Goal: Task Accomplishment & Management: Manage account settings

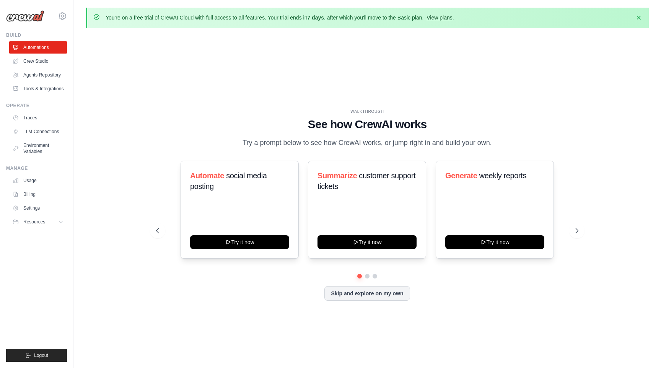
click at [446, 18] on link "View plans" at bounding box center [439, 18] width 26 height 6
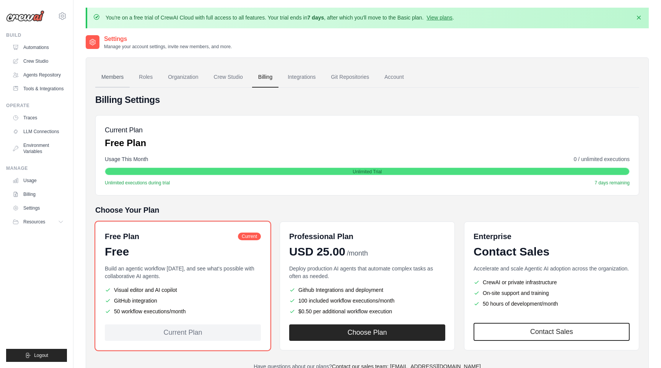
click at [119, 75] on link "Members" at bounding box center [112, 77] width 34 height 21
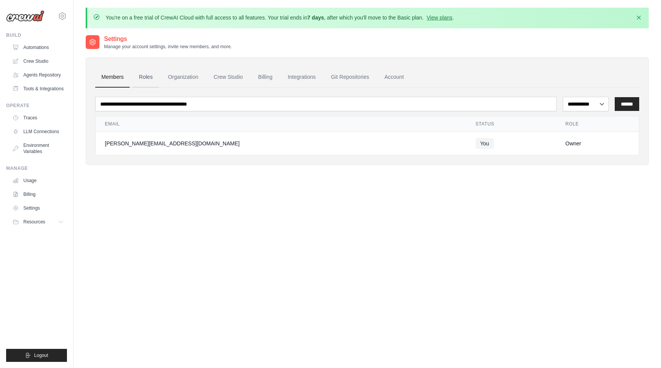
click at [146, 72] on link "Roles" at bounding box center [146, 77] width 26 height 21
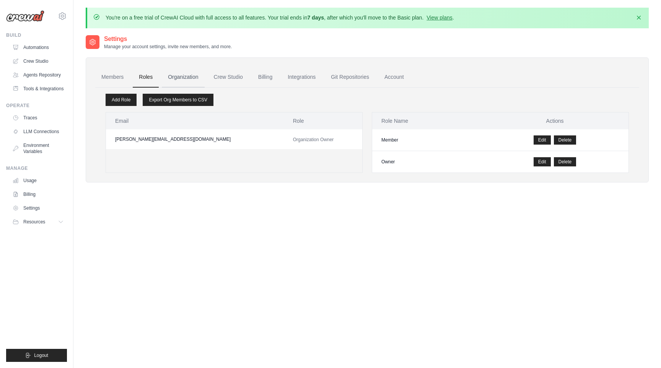
click at [190, 79] on link "Organization" at bounding box center [183, 77] width 42 height 21
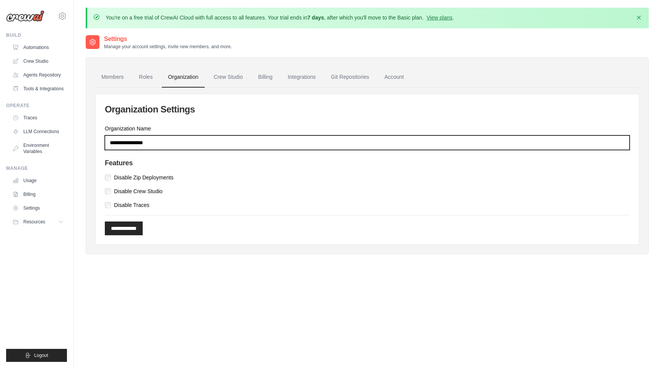
click at [170, 146] on input "Organization Name" at bounding box center [367, 142] width 525 height 15
type input "**********"
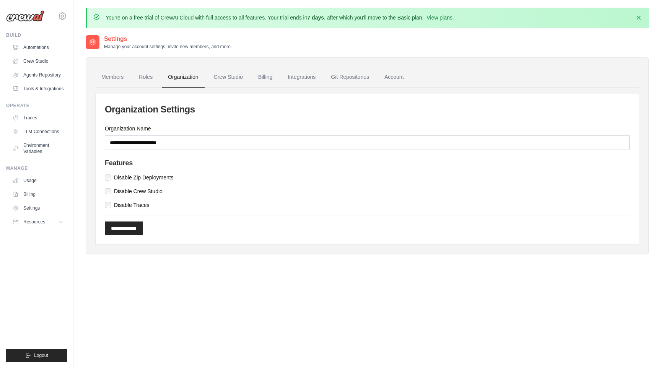
click at [130, 179] on label "Disable Zip Deployments" at bounding box center [144, 178] width 60 height 8
click at [129, 174] on label "Disable Zip Deployments" at bounding box center [144, 178] width 60 height 8
click at [129, 233] on input "**********" at bounding box center [124, 228] width 38 height 14
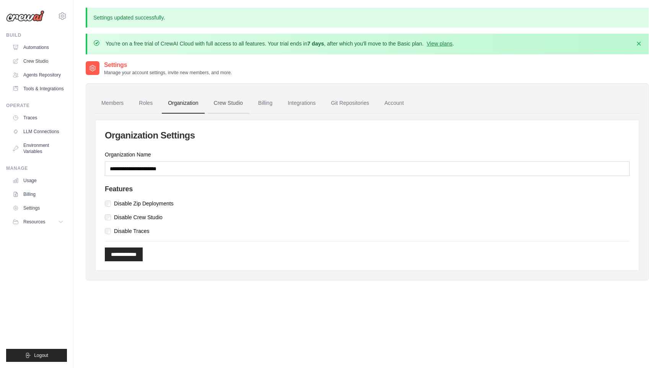
click at [232, 104] on link "Crew Studio" at bounding box center [228, 103] width 41 height 21
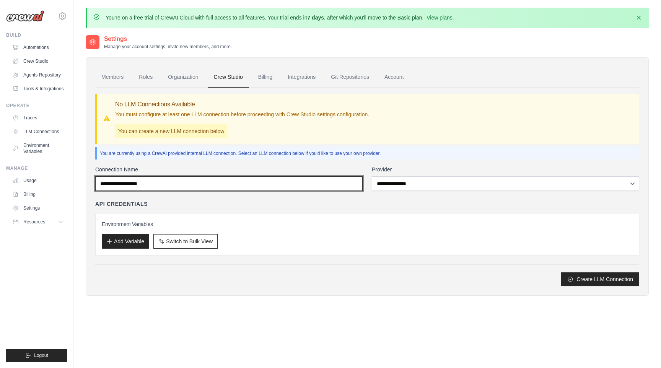
click at [258, 183] on input "Connection Name" at bounding box center [228, 183] width 267 height 15
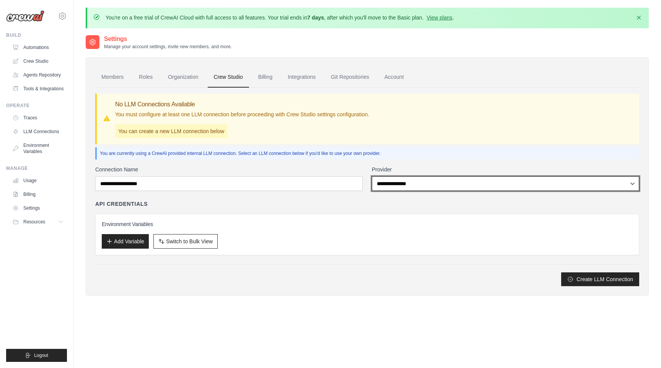
click at [430, 181] on select "**********" at bounding box center [505, 183] width 267 height 15
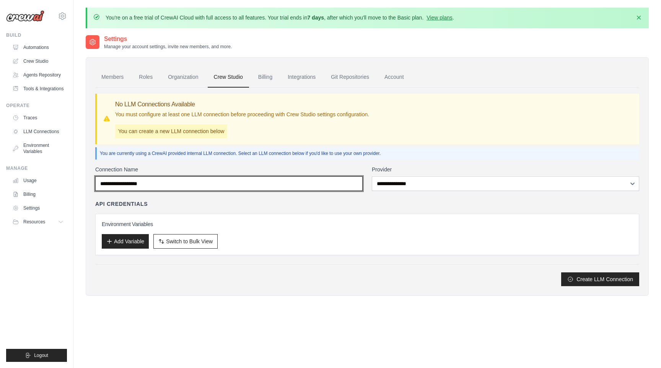
click at [340, 183] on input "Connection Name" at bounding box center [228, 183] width 267 height 15
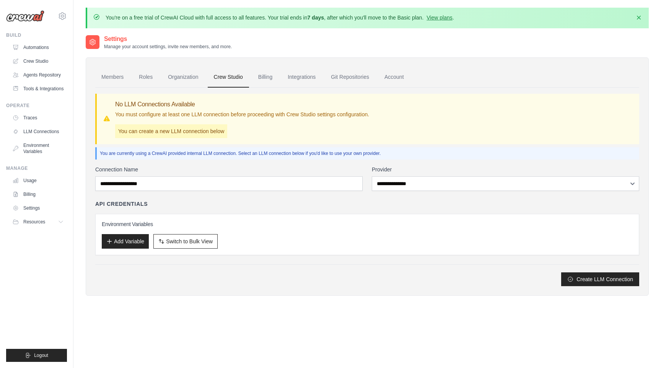
click at [214, 131] on p "You can create a new LLM connection below" at bounding box center [171, 131] width 112 height 14
click at [268, 76] on link "Billing" at bounding box center [265, 77] width 26 height 21
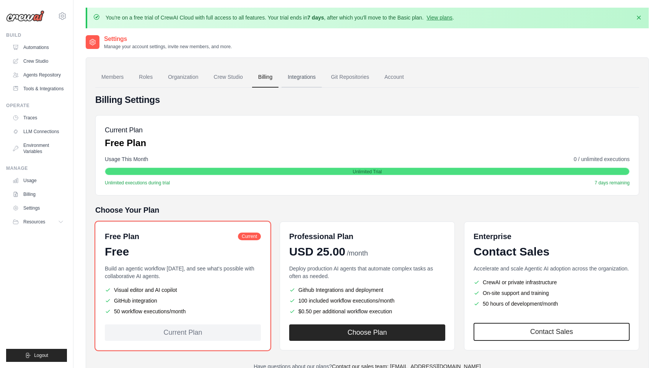
click at [302, 77] on link "Integrations" at bounding box center [301, 77] width 40 height 21
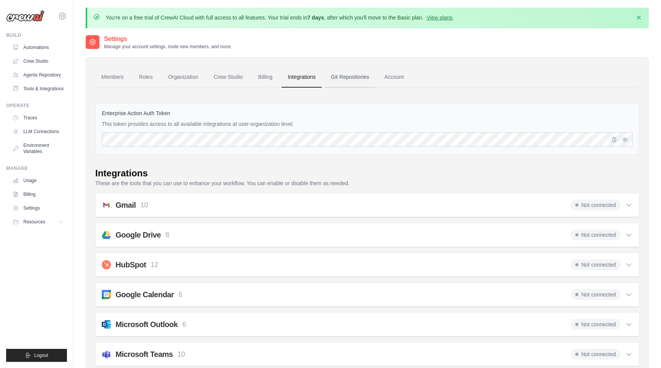
click at [352, 77] on link "Git Repositories" at bounding box center [350, 77] width 50 height 21
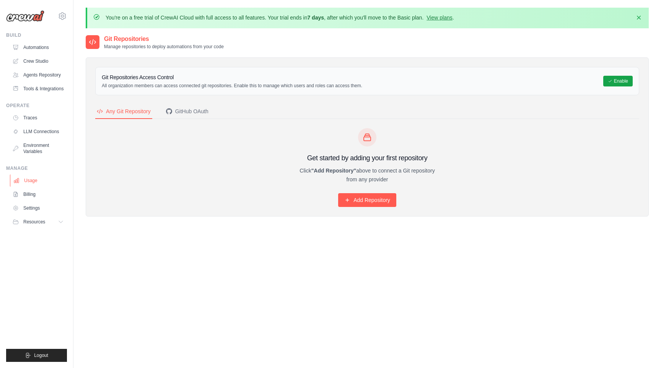
click at [45, 185] on link "Usage" at bounding box center [39, 180] width 58 height 12
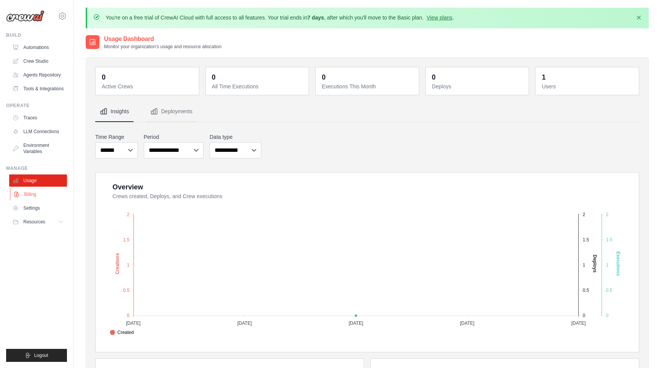
click at [44, 195] on link "Billing" at bounding box center [39, 194] width 58 height 12
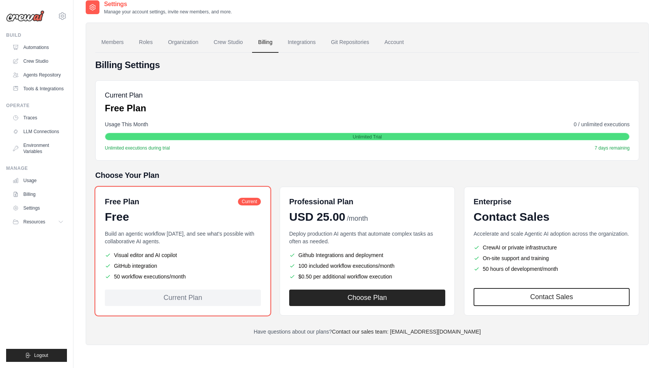
scroll to position [42, 0]
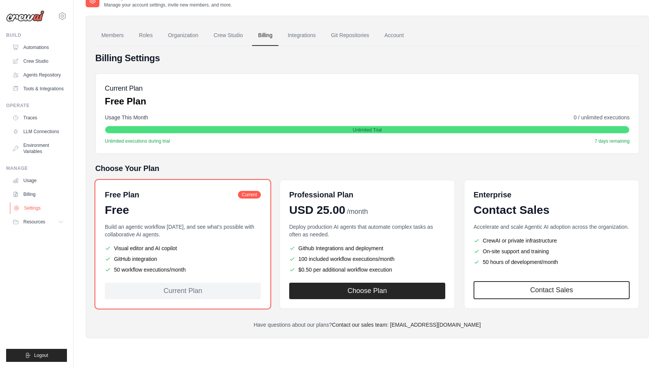
click at [45, 209] on link "Settings" at bounding box center [39, 208] width 58 height 12
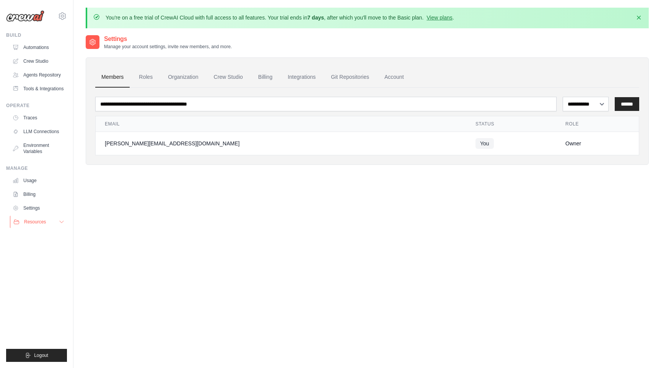
click at [41, 222] on span "Resources" at bounding box center [35, 222] width 22 height 6
